Goal: Find specific page/section: Find specific page/section

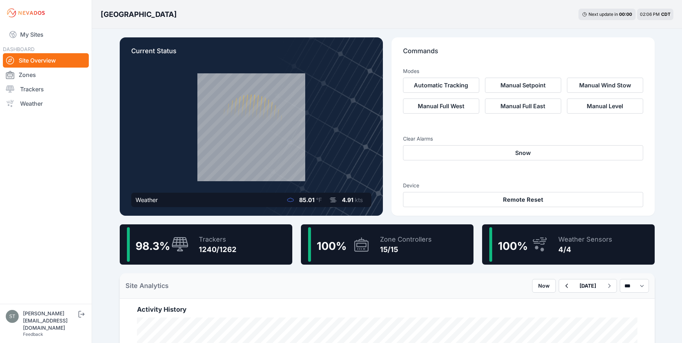
drag, startPoint x: 29, startPoint y: 35, endPoint x: 33, endPoint y: 133, distance: 98.2
click at [29, 35] on link "My Sites" at bounding box center [46, 34] width 86 height 17
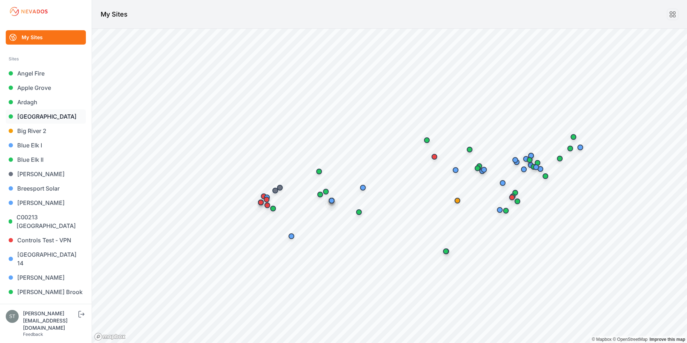
click at [42, 116] on link "Bartonsville" at bounding box center [46, 116] width 80 height 14
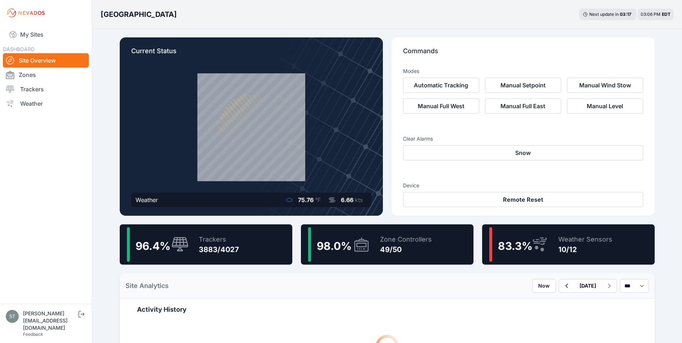
click at [593, 246] on div "10/12" at bounding box center [585, 249] width 54 height 10
